Goal: Transaction & Acquisition: Book appointment/travel/reservation

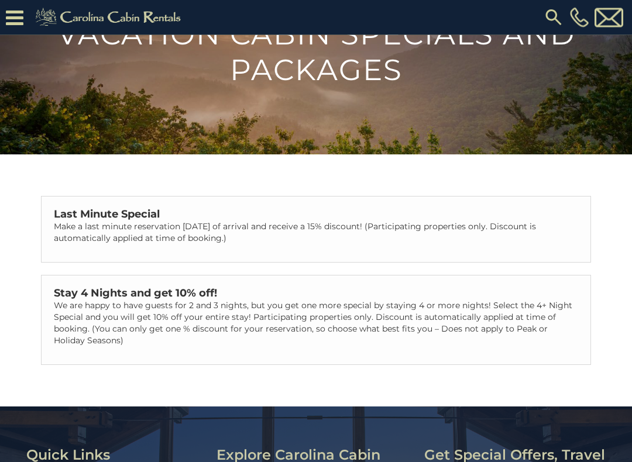
scroll to position [105, 0]
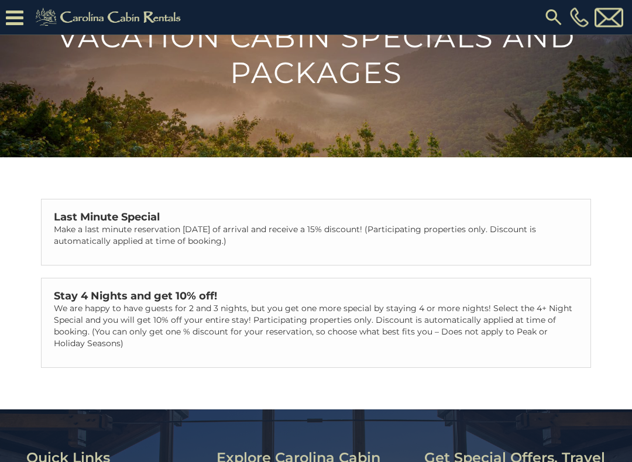
click at [451, 225] on p "Make a last minute reservation within 14 days of arrival and receive a 15% disc…" at bounding box center [316, 235] width 524 height 23
click at [328, 243] on p "Make a last minute reservation within 14 days of arrival and receive a 15% disc…" at bounding box center [316, 235] width 524 height 23
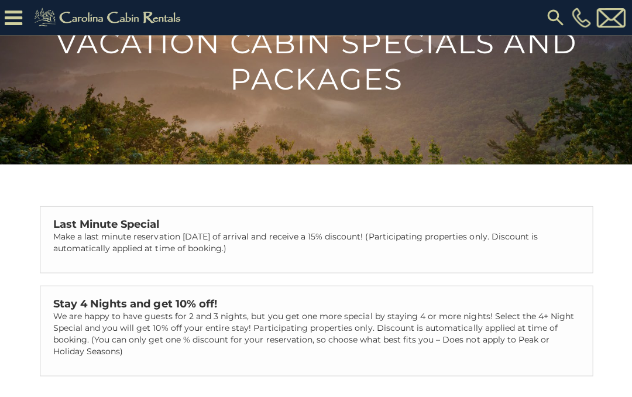
scroll to position [38, 0]
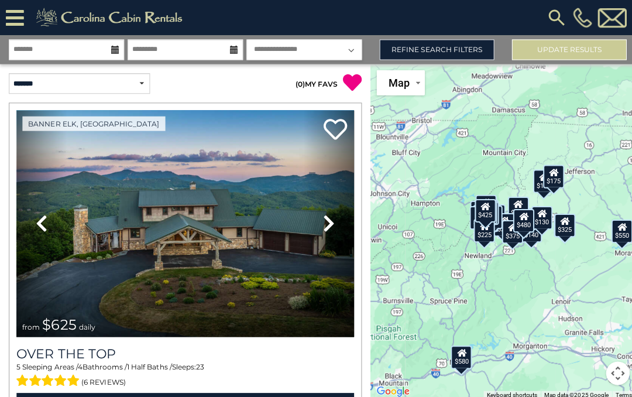
click at [334, 216] on link "Next" at bounding box center [327, 221] width 50 height 225
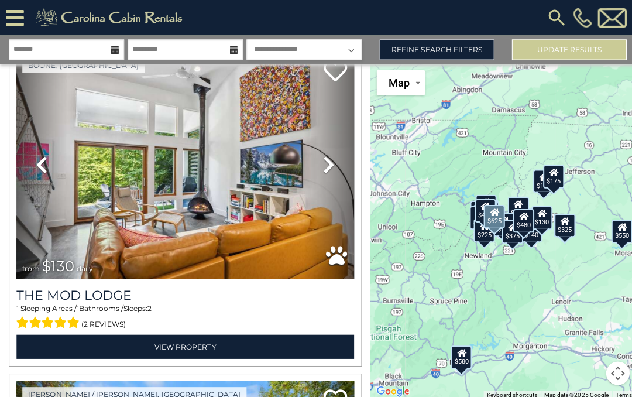
scroll to position [6920, 0]
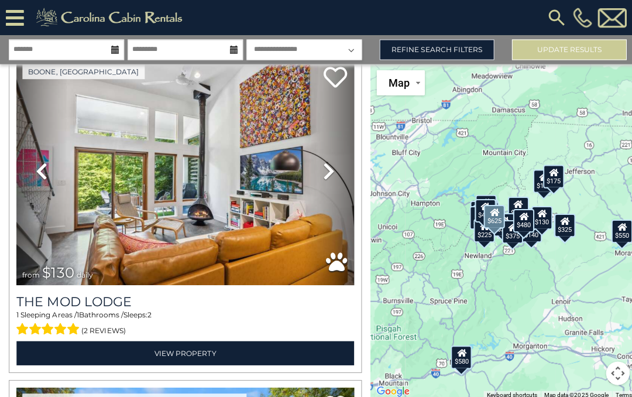
click at [194, 255] on img at bounding box center [184, 170] width 336 height 225
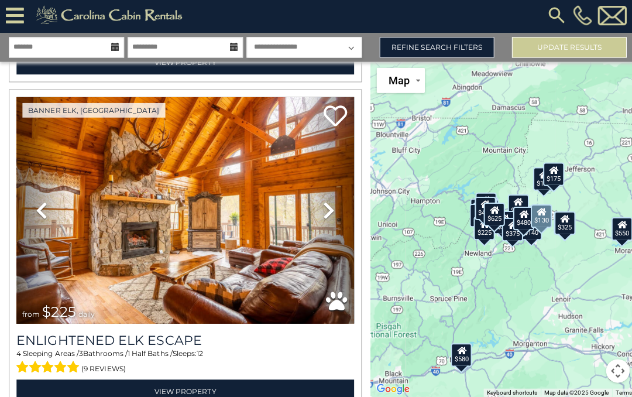
scroll to position [8516, 0]
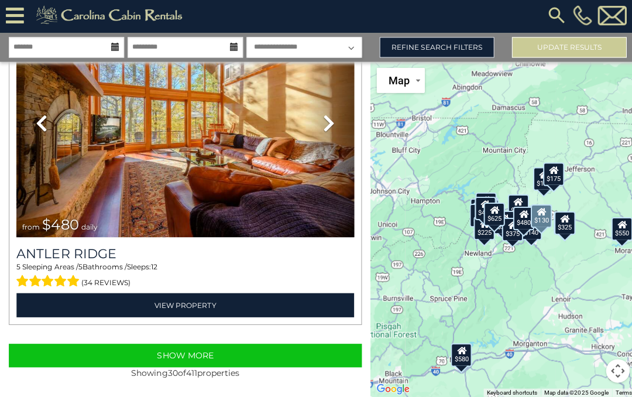
click at [295, 349] on button "Show More" at bounding box center [184, 355] width 351 height 23
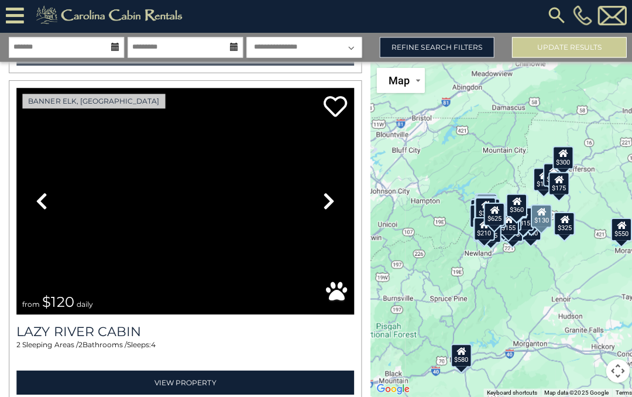
scroll to position [18009, 0]
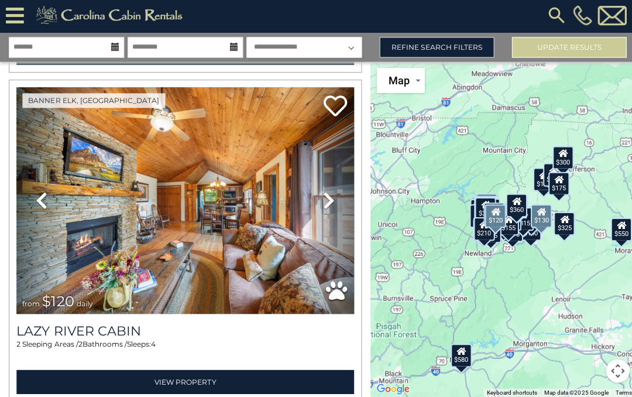
click at [236, 265] on img at bounding box center [184, 201] width 336 height 225
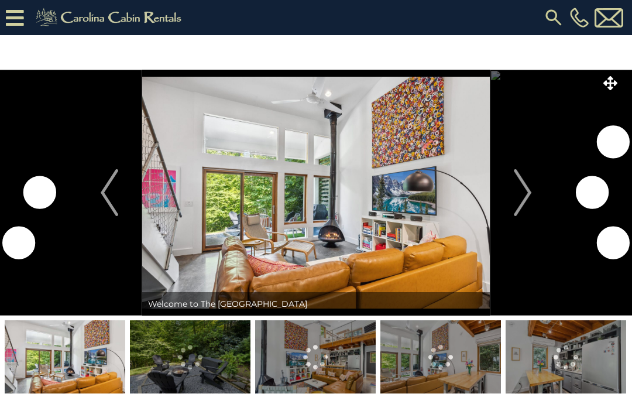
click at [521, 199] on img "Next" at bounding box center [523, 192] width 18 height 47
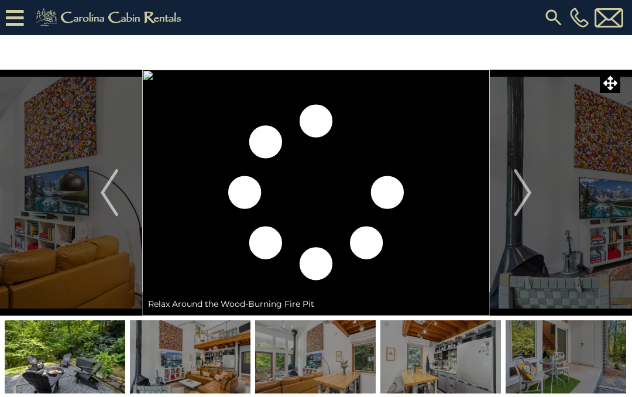
click at [526, 202] on img "Next" at bounding box center [523, 192] width 18 height 47
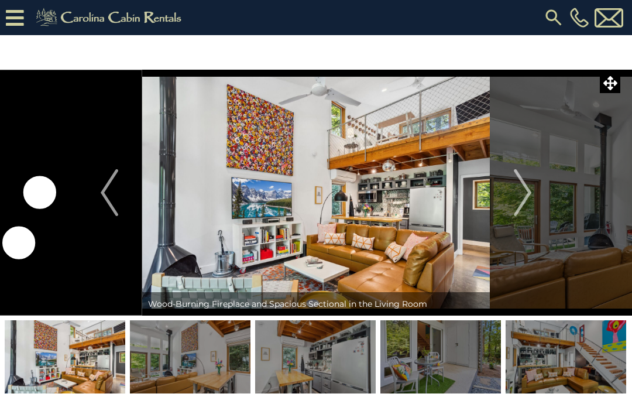
click at [525, 199] on img "Next" at bounding box center [523, 192] width 18 height 47
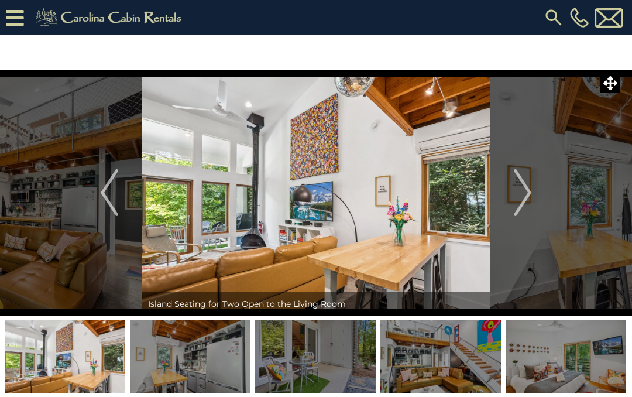
click at [528, 195] on img "Next" at bounding box center [523, 192] width 18 height 47
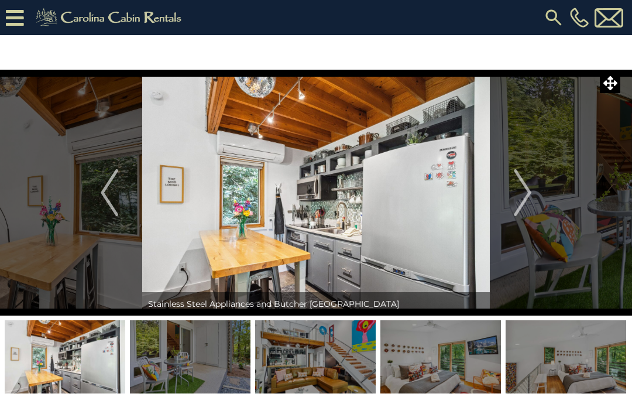
click at [533, 204] on button "Next" at bounding box center [523, 193] width 66 height 246
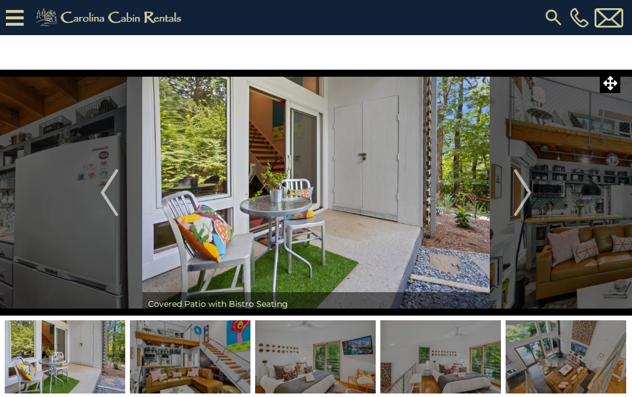
click at [533, 195] on button "Next" at bounding box center [523, 193] width 66 height 246
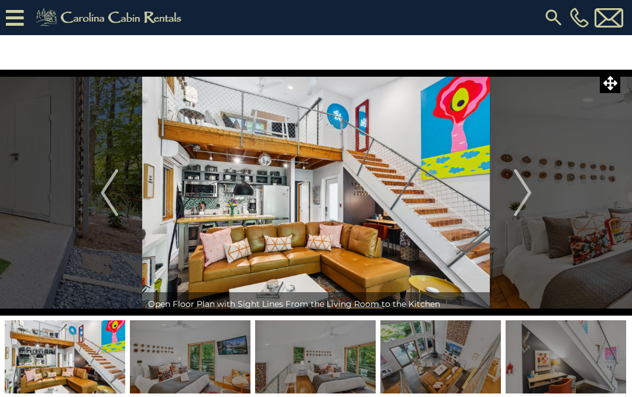
click at [533, 193] on button "Next" at bounding box center [523, 193] width 66 height 246
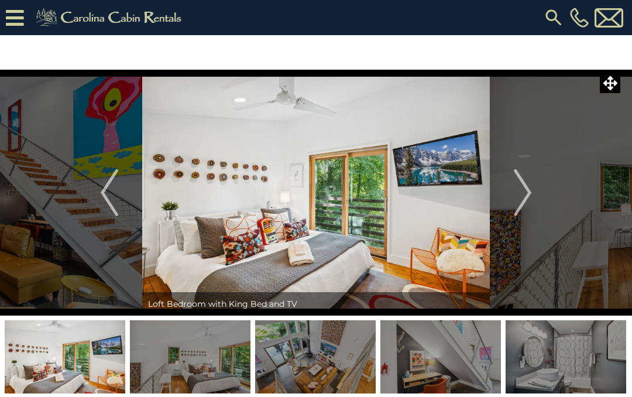
click at [533, 195] on button "Next" at bounding box center [523, 193] width 66 height 246
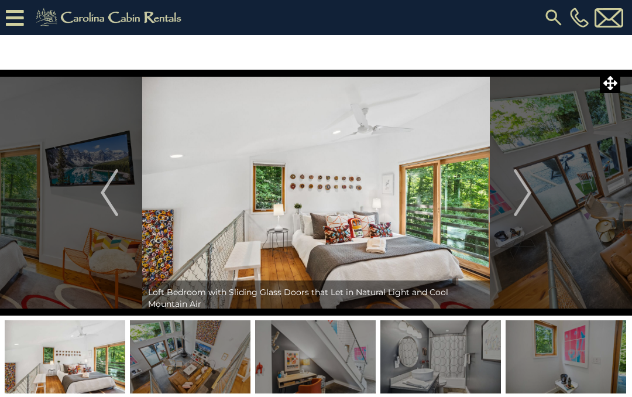
click at [529, 200] on img "Next" at bounding box center [523, 192] width 18 height 47
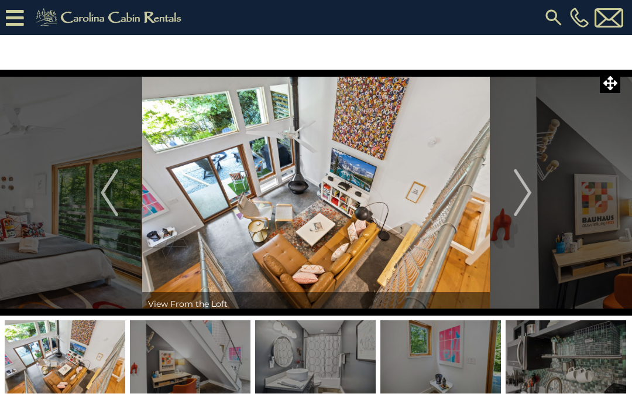
click at [536, 192] on button "Next" at bounding box center [523, 193] width 66 height 246
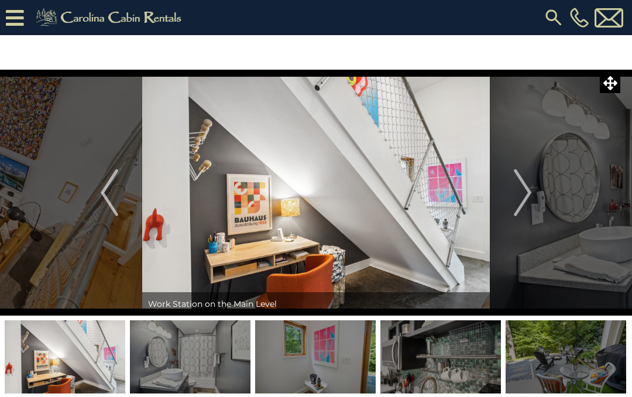
click at [535, 197] on button "Next" at bounding box center [523, 193] width 66 height 246
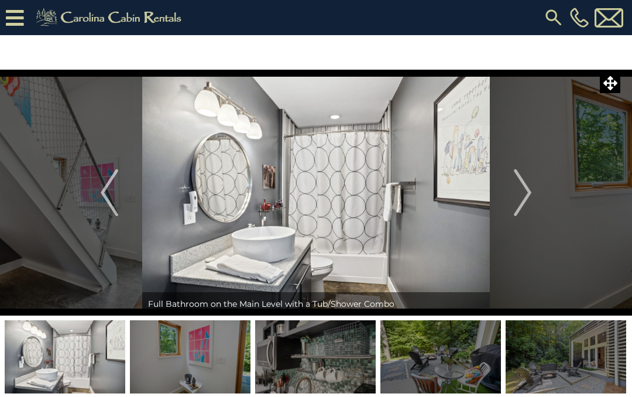
click at [531, 197] on img "Next" at bounding box center [523, 192] width 18 height 47
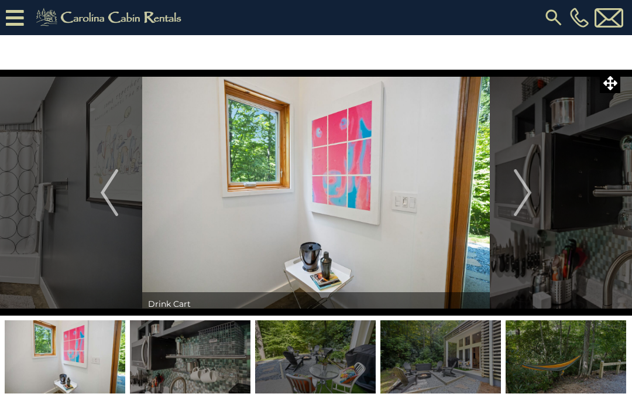
click at [528, 195] on img "Next" at bounding box center [523, 192] width 18 height 47
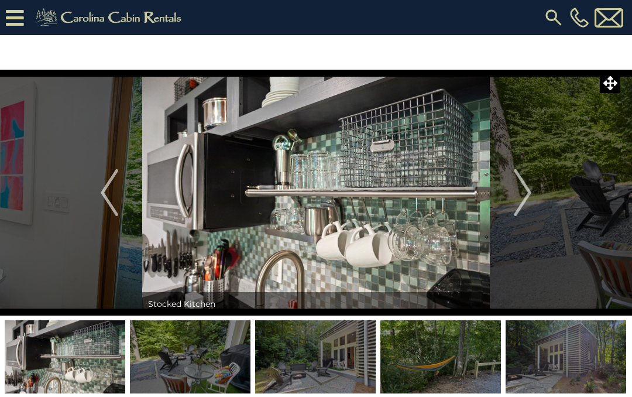
click at [529, 197] on img "Next" at bounding box center [523, 192] width 18 height 47
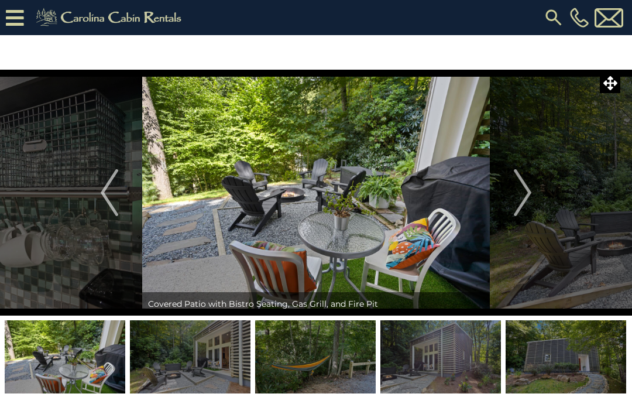
click at [529, 201] on img "Next" at bounding box center [523, 192] width 18 height 47
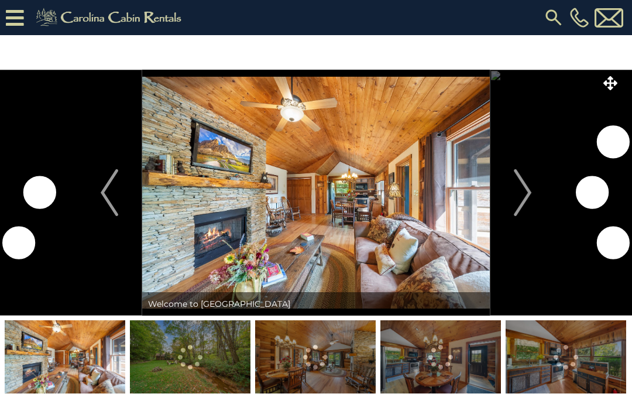
click at [527, 200] on img "Next" at bounding box center [523, 192] width 18 height 47
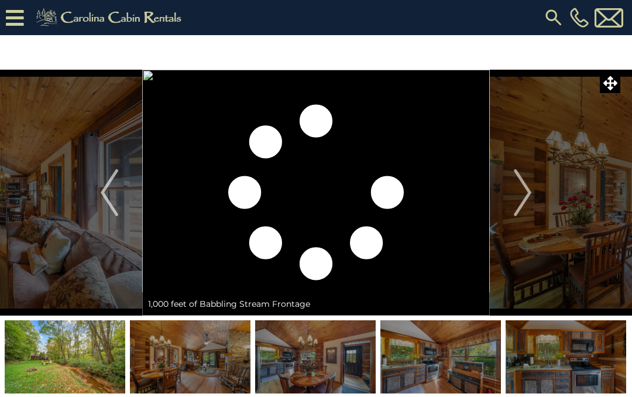
click at [525, 205] on img "Next" at bounding box center [523, 192] width 18 height 47
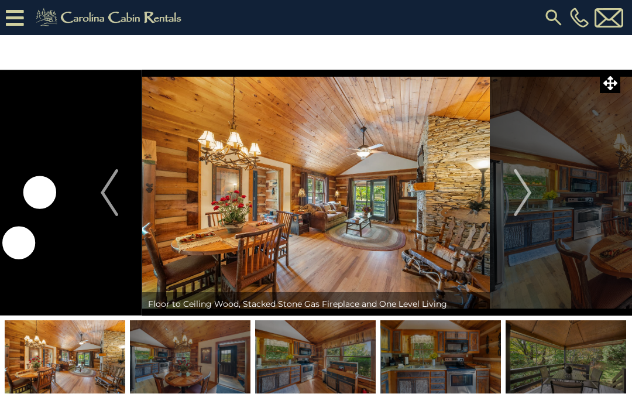
click at [528, 201] on img "Next" at bounding box center [523, 192] width 18 height 47
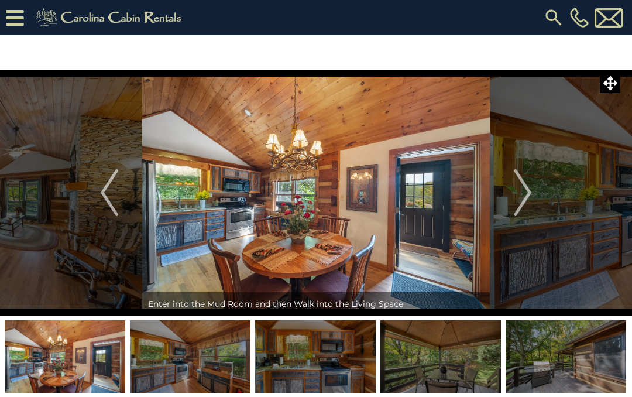
click at [533, 195] on button "Next" at bounding box center [523, 193] width 66 height 246
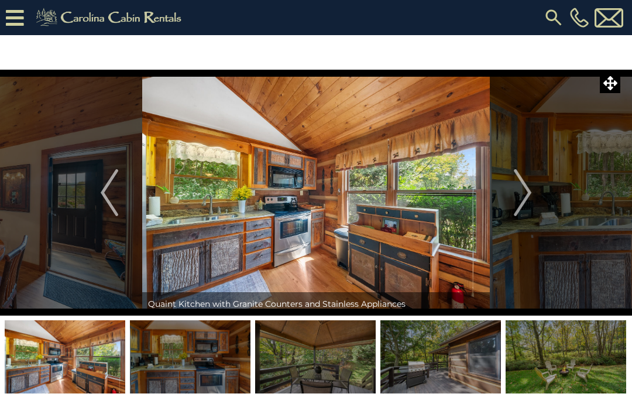
click at [536, 193] on button "Next" at bounding box center [523, 193] width 66 height 246
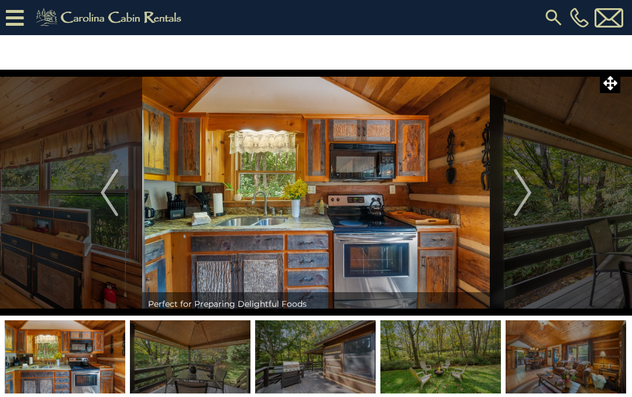
click at [535, 198] on button "Next" at bounding box center [523, 193] width 66 height 246
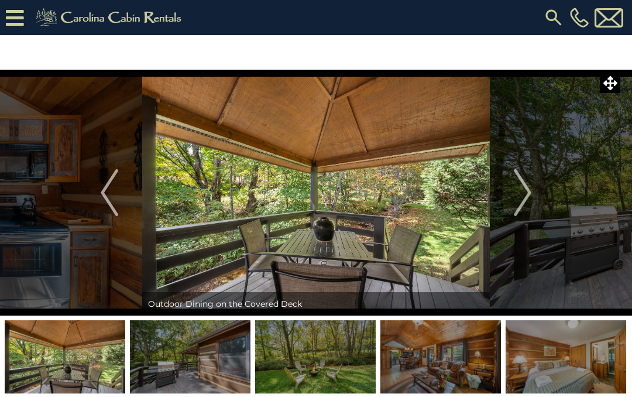
click at [533, 198] on button "Next" at bounding box center [523, 193] width 66 height 246
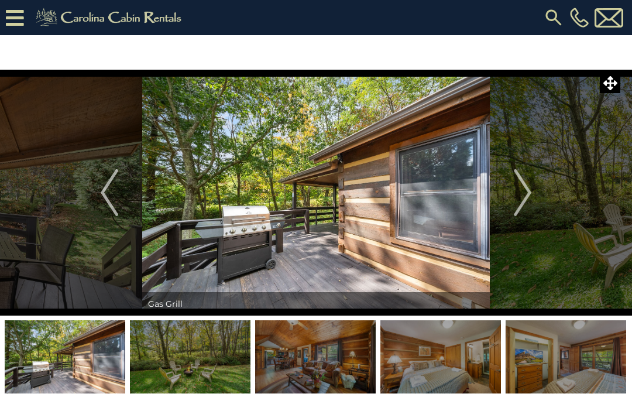
click at [536, 194] on button "Next" at bounding box center [523, 193] width 66 height 246
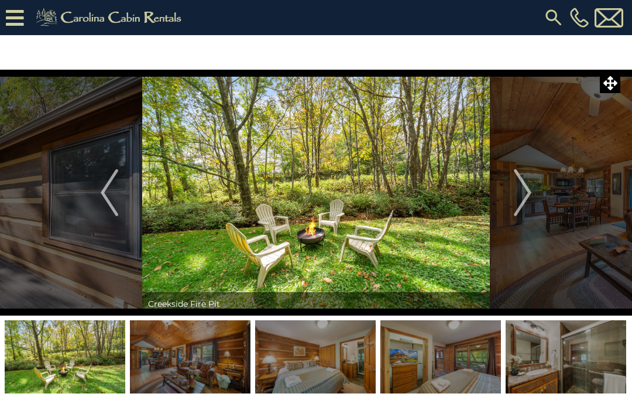
click at [531, 197] on img "Next" at bounding box center [523, 192] width 18 height 47
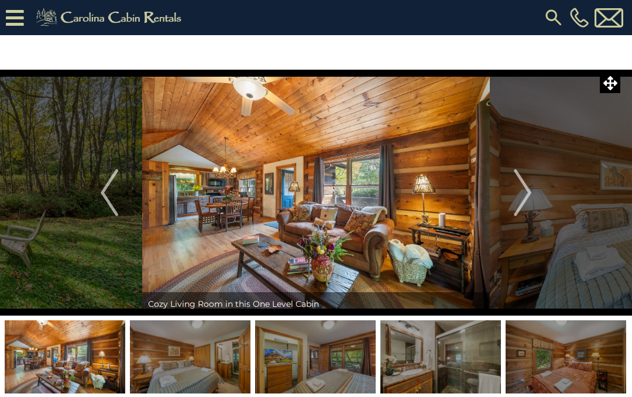
click at [528, 195] on img "Next" at bounding box center [523, 192] width 18 height 47
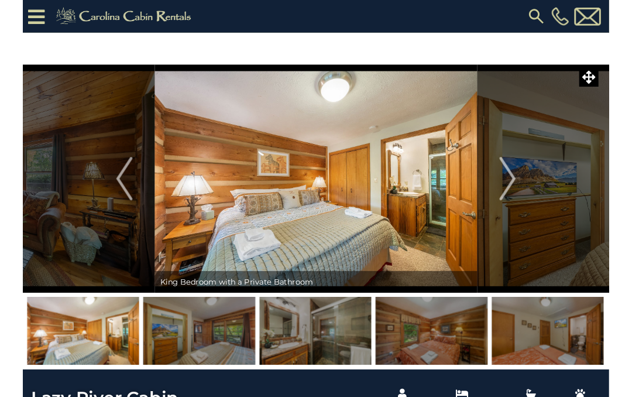
scroll to position [4, 0]
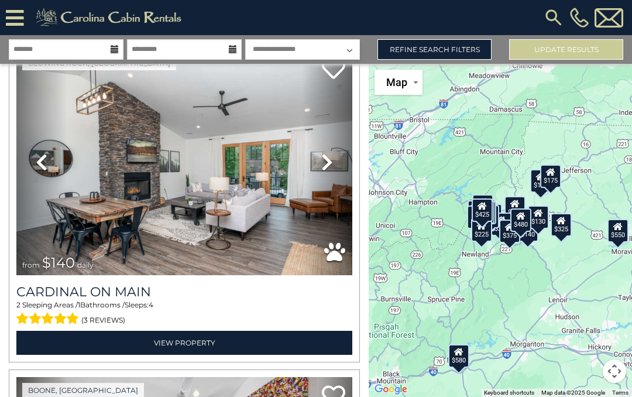
scroll to position [6602, 0]
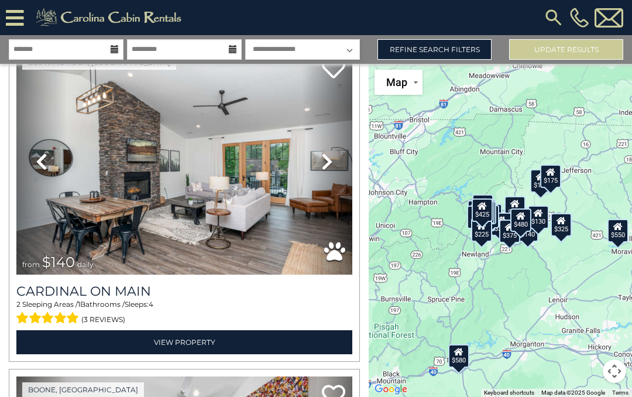
click at [333, 166] on link "Next" at bounding box center [327, 161] width 50 height 225
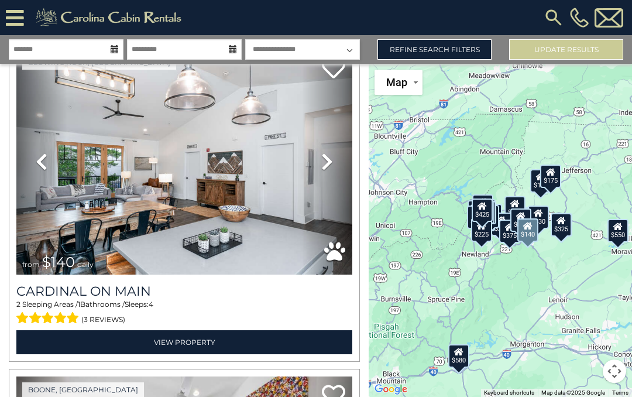
click at [330, 167] on icon at bounding box center [327, 161] width 12 height 19
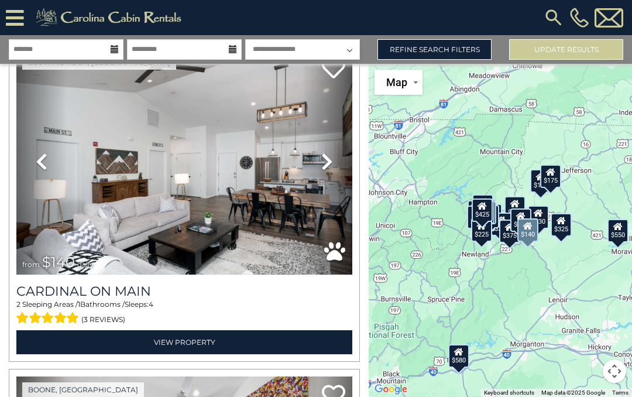
click at [331, 165] on icon at bounding box center [327, 161] width 12 height 19
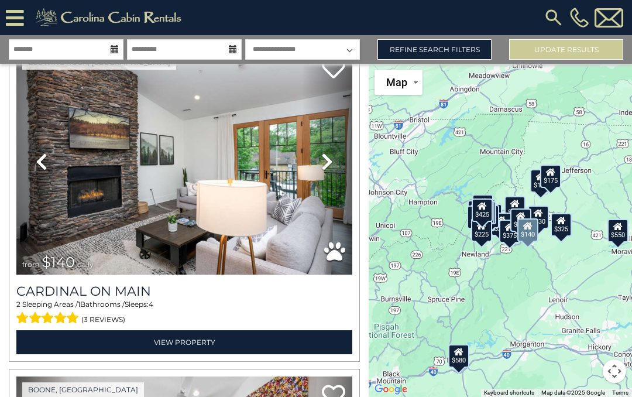
click at [332, 166] on icon at bounding box center [327, 161] width 12 height 19
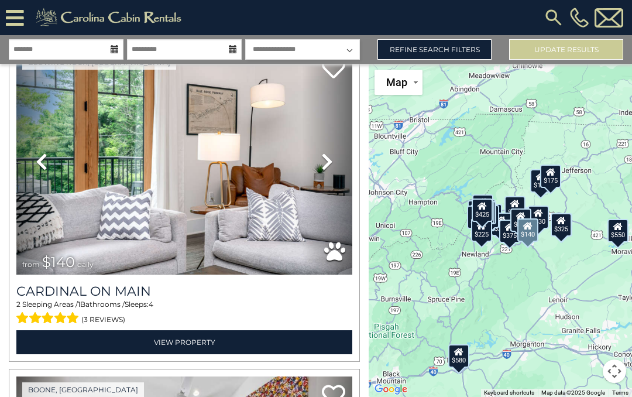
click at [331, 167] on icon at bounding box center [327, 161] width 12 height 19
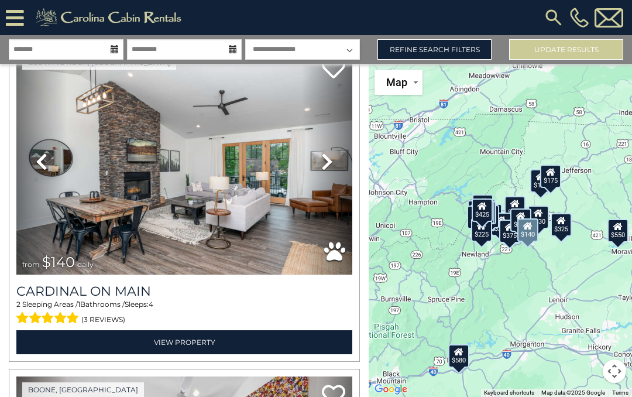
click at [334, 165] on link "Next" at bounding box center [327, 161] width 50 height 225
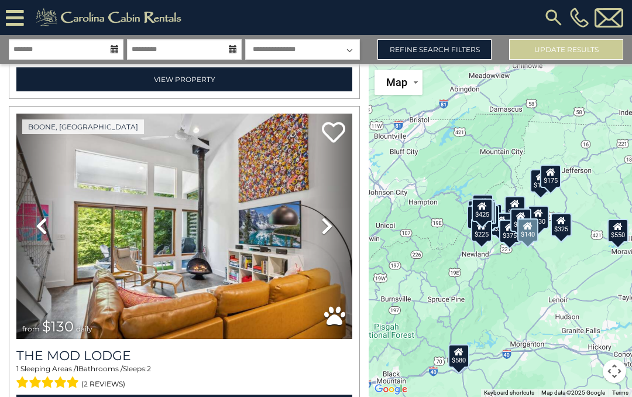
scroll to position [6865, 0]
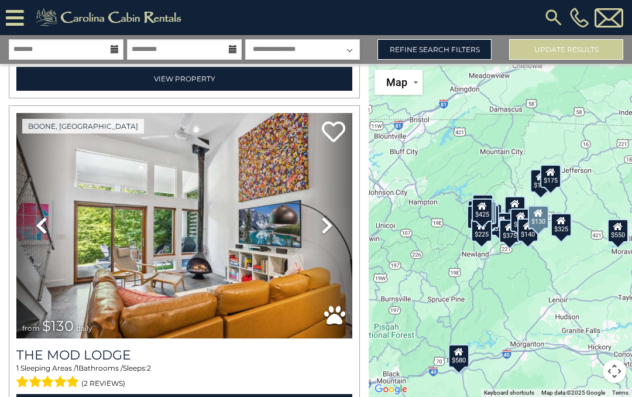
click at [328, 229] on icon at bounding box center [327, 225] width 12 height 19
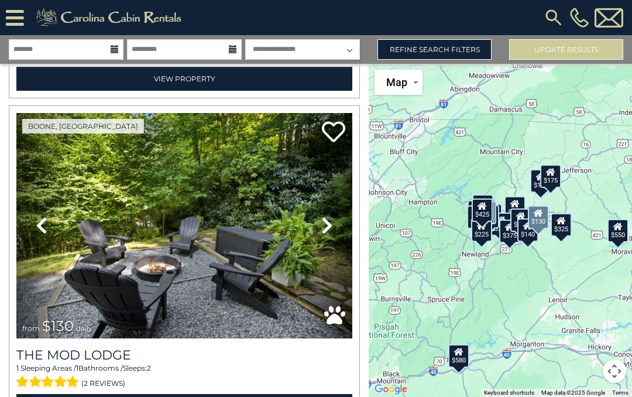
click at [330, 227] on icon at bounding box center [327, 225] width 12 height 19
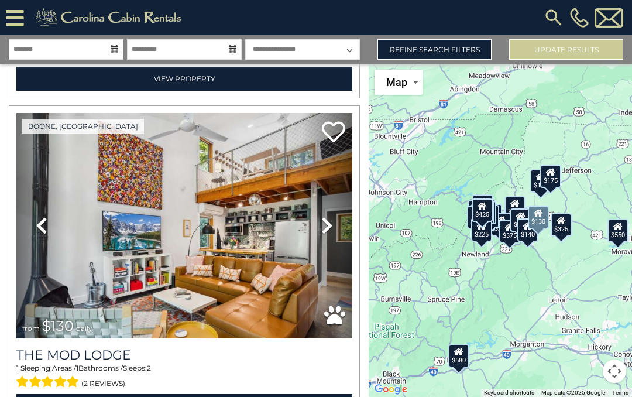
click at [332, 229] on icon at bounding box center [327, 225] width 12 height 19
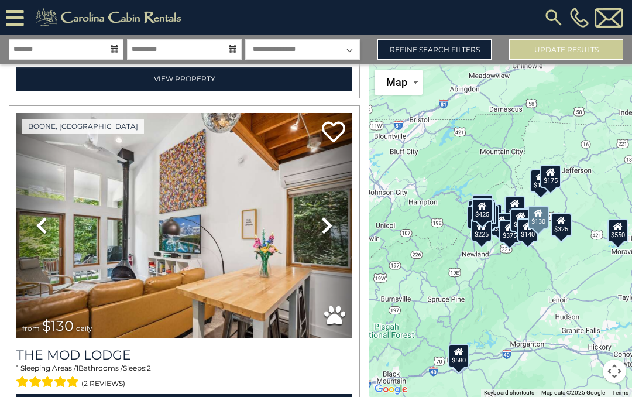
click at [328, 231] on icon at bounding box center [327, 225] width 12 height 19
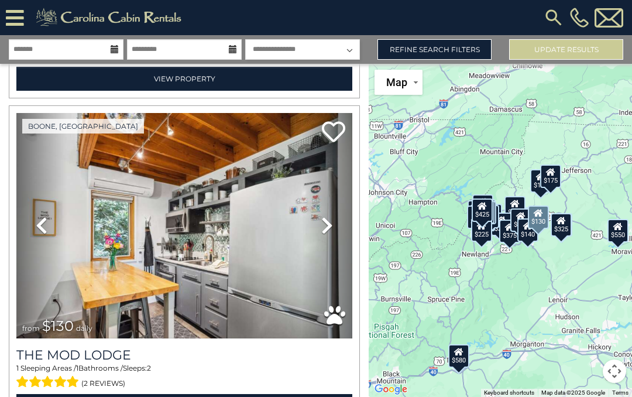
click at [331, 228] on icon at bounding box center [327, 225] width 12 height 19
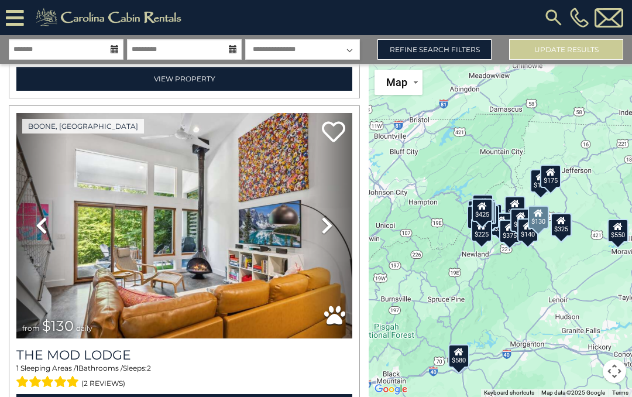
click at [334, 226] on link "Next" at bounding box center [327, 225] width 50 height 225
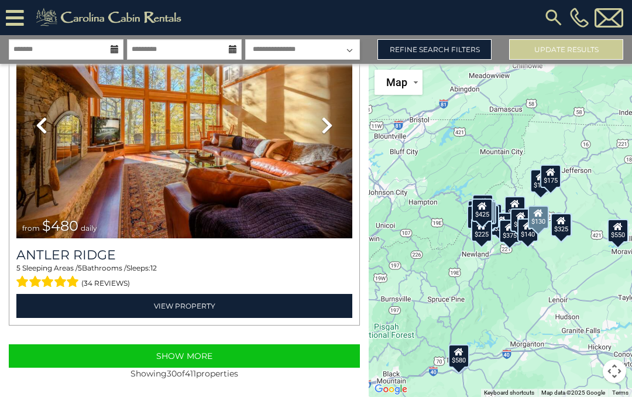
click at [262, 361] on button "Show More" at bounding box center [184, 355] width 351 height 23
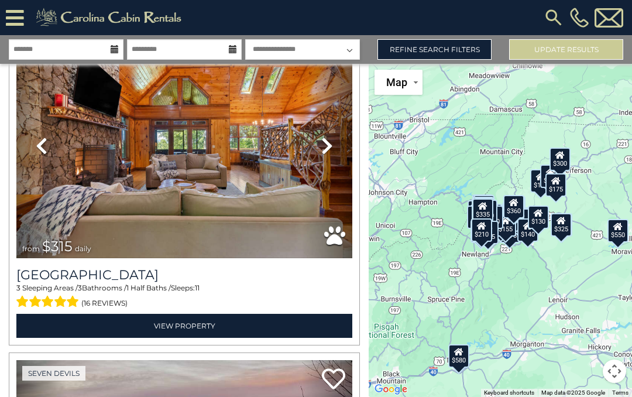
scroll to position [12834, 0]
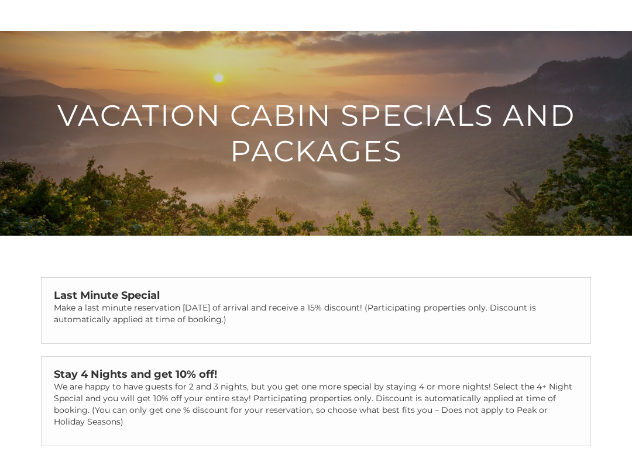
scroll to position [39, 0]
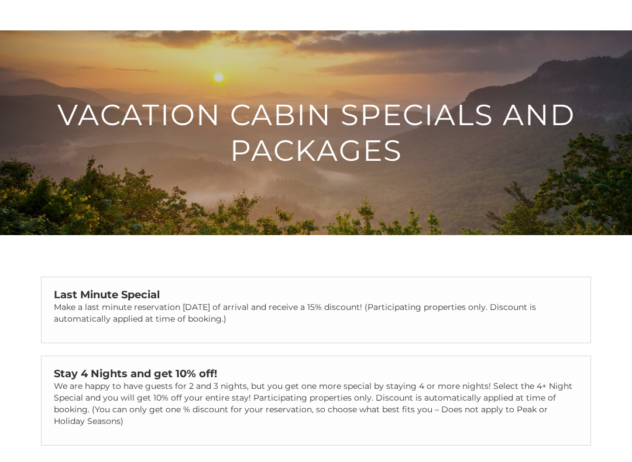
click at [252, 320] on p "Make a last minute reservation [DATE] of arrival and receive a 15% discount! (P…" at bounding box center [316, 312] width 524 height 23
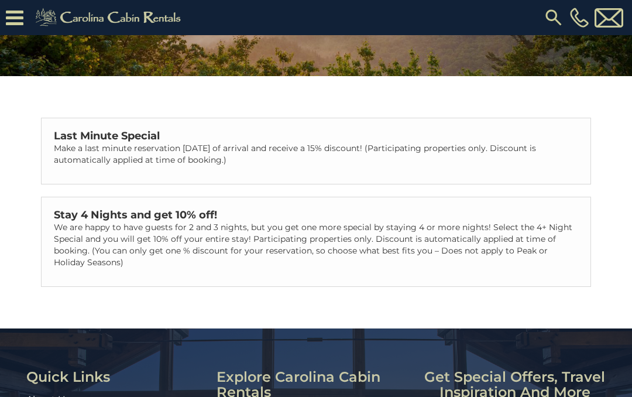
scroll to position [163, 0]
